Goal: Task Accomplishment & Management: Manage account settings

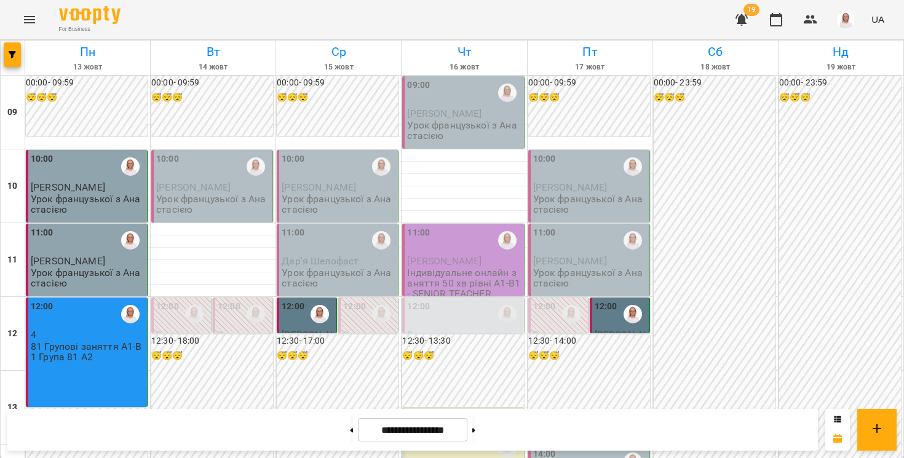
click at [315, 28] on div "For Business 19 UA" at bounding box center [452, 19] width 904 height 39
click at [200, 427] on div "**********" at bounding box center [412, 430] width 811 height 42
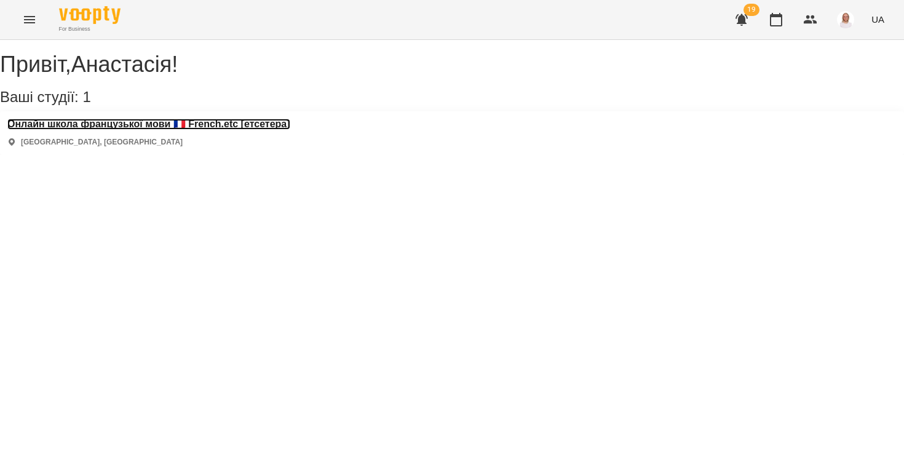
click at [135, 130] on h3 "Онлайн школа французької мови 🇫🇷 French.etc [етсетера]" at bounding box center [148, 124] width 283 height 11
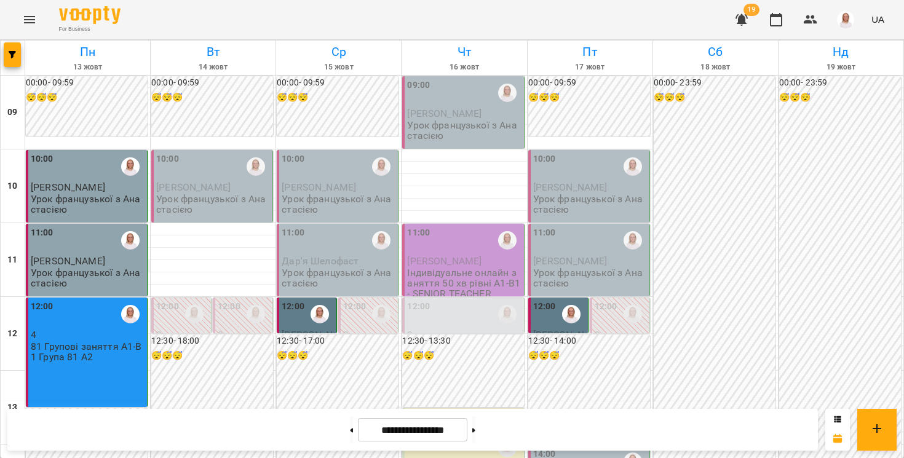
scroll to position [706, 0]
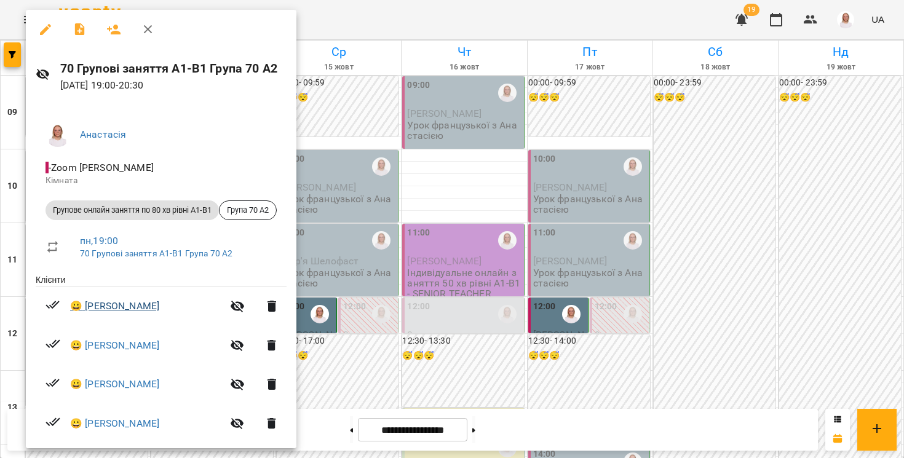
scroll to position [16, 0]
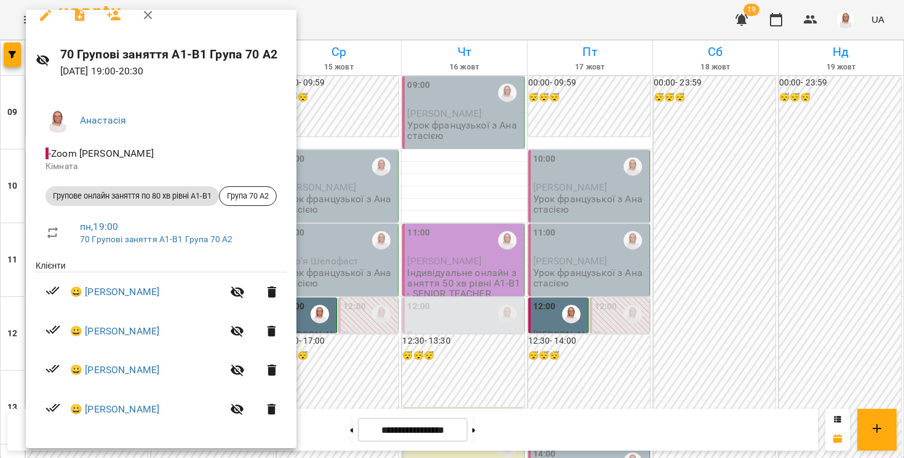
click at [19, 279] on div at bounding box center [452, 229] width 904 height 458
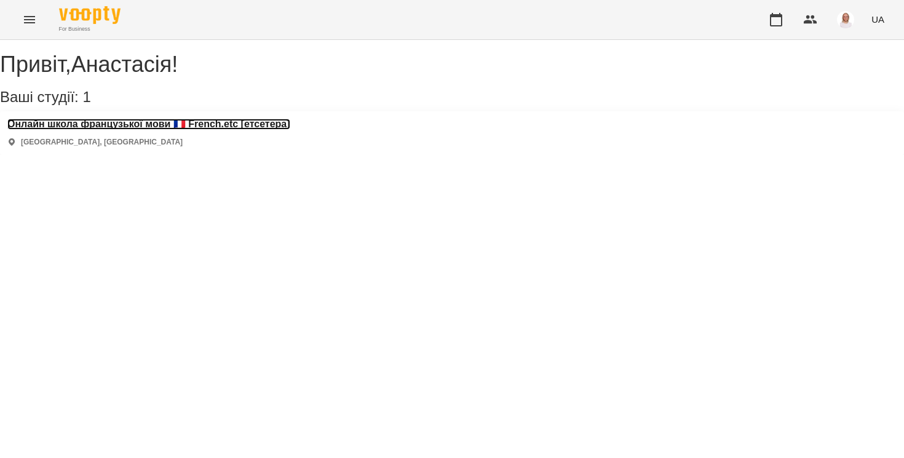
click at [119, 130] on h3 "Онлайн школа французької мови 🇫🇷 French.etc [етсетера]" at bounding box center [148, 124] width 283 height 11
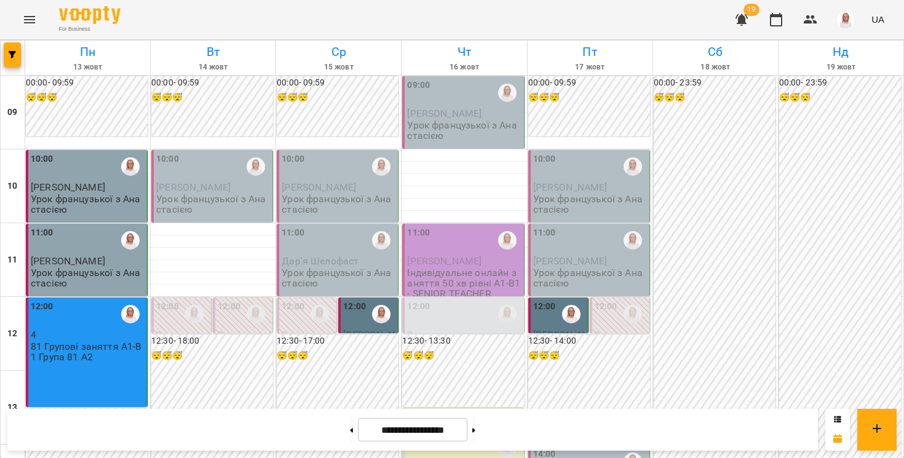
click at [230, 186] on span "[PERSON_NAME]" at bounding box center [193, 187] width 74 height 12
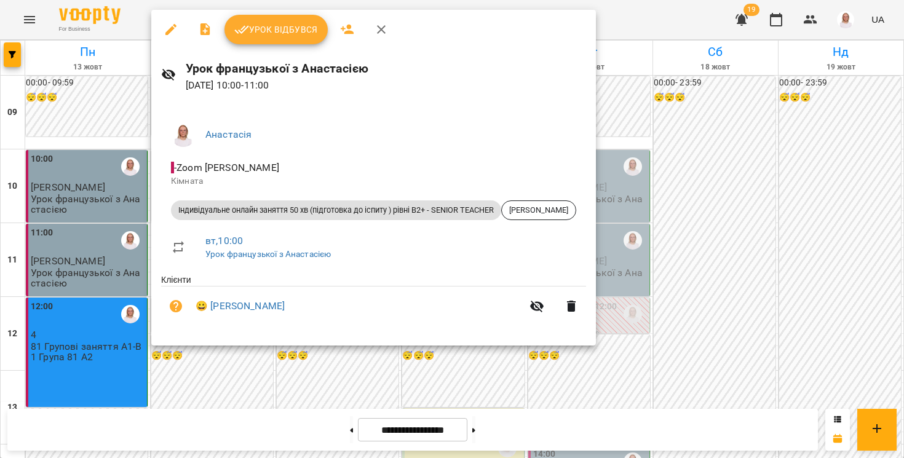
click at [231, 385] on div at bounding box center [452, 229] width 904 height 458
